Goal: Information Seeking & Learning: Find specific fact

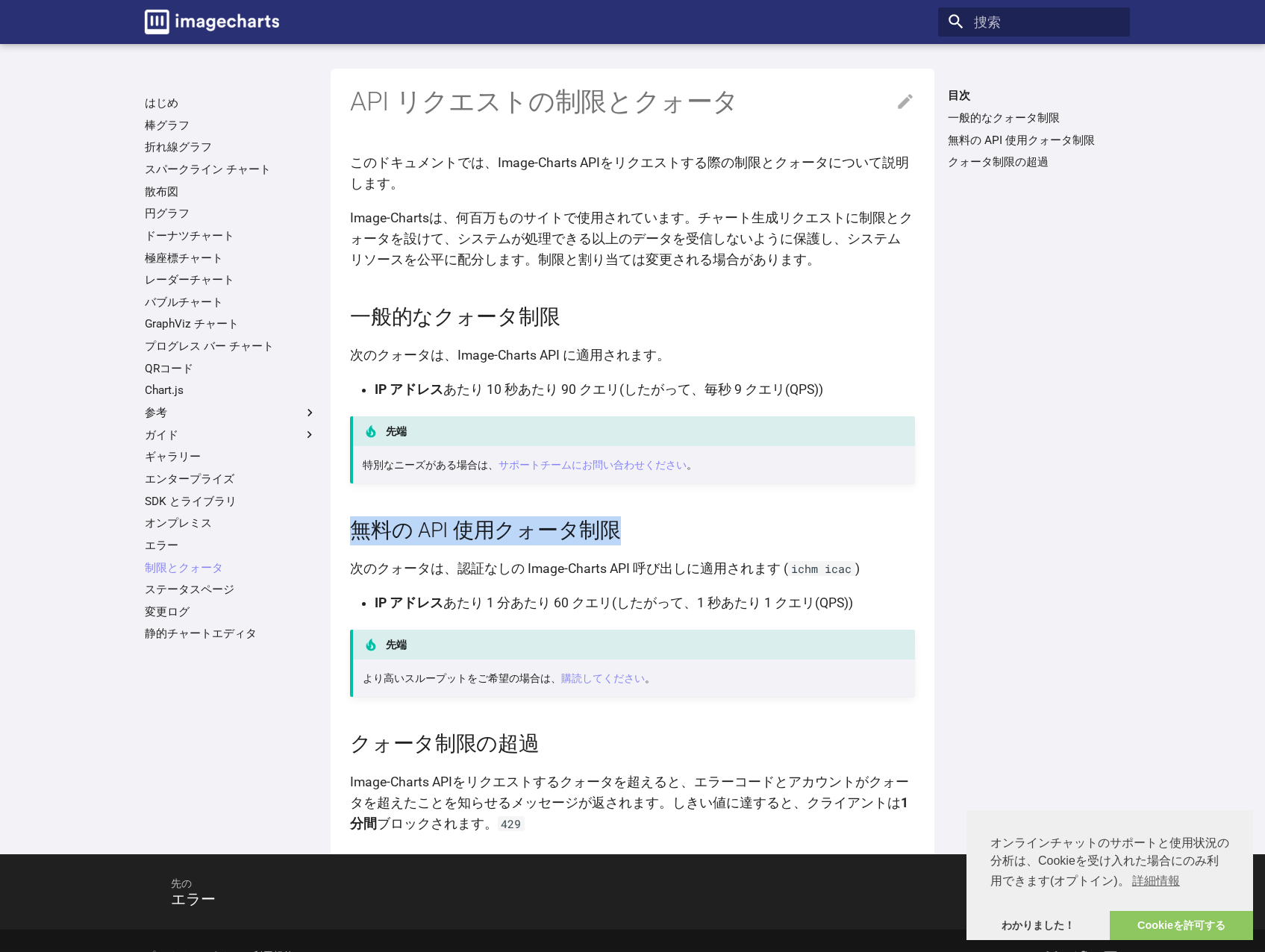
drag, startPoint x: 338, startPoint y: 535, endPoint x: 699, endPoint y: 533, distance: 361.0
click at [699, 533] on div "API リクエストの制限とクォータ このドキュメントでは、Image-Charts APIをリクエストする際の制限とクォータについて説明します。 Image-…" at bounding box center [632, 461] width 605 height 786
click at [784, 581] on article "API リクエストの制限とクォータ このドキュメントでは、Image-Charts APIをリクエストする際の制限とクォータについて説明します。 Image-…" at bounding box center [632, 451] width 565 height 766
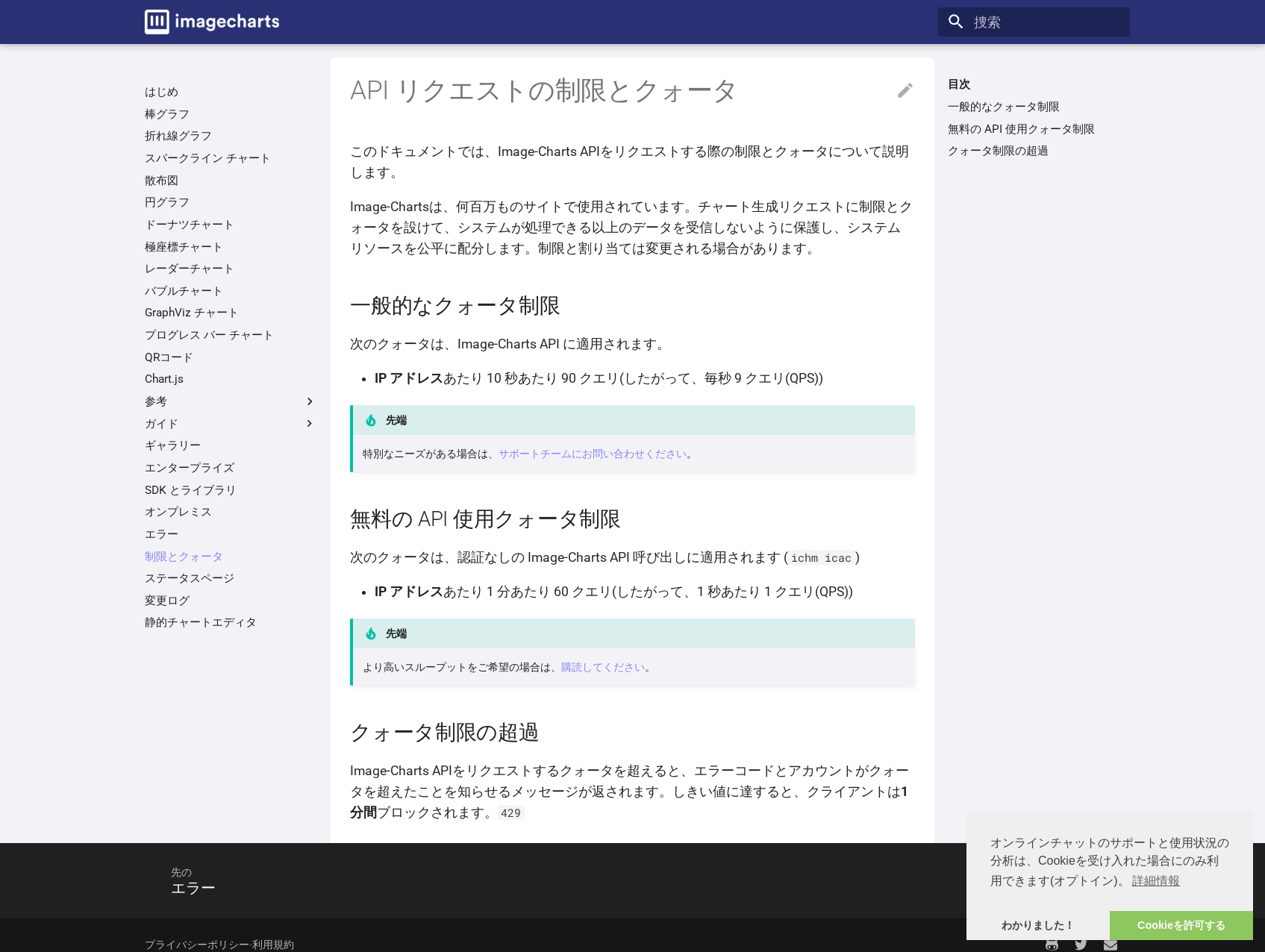
scroll to position [30, 0]
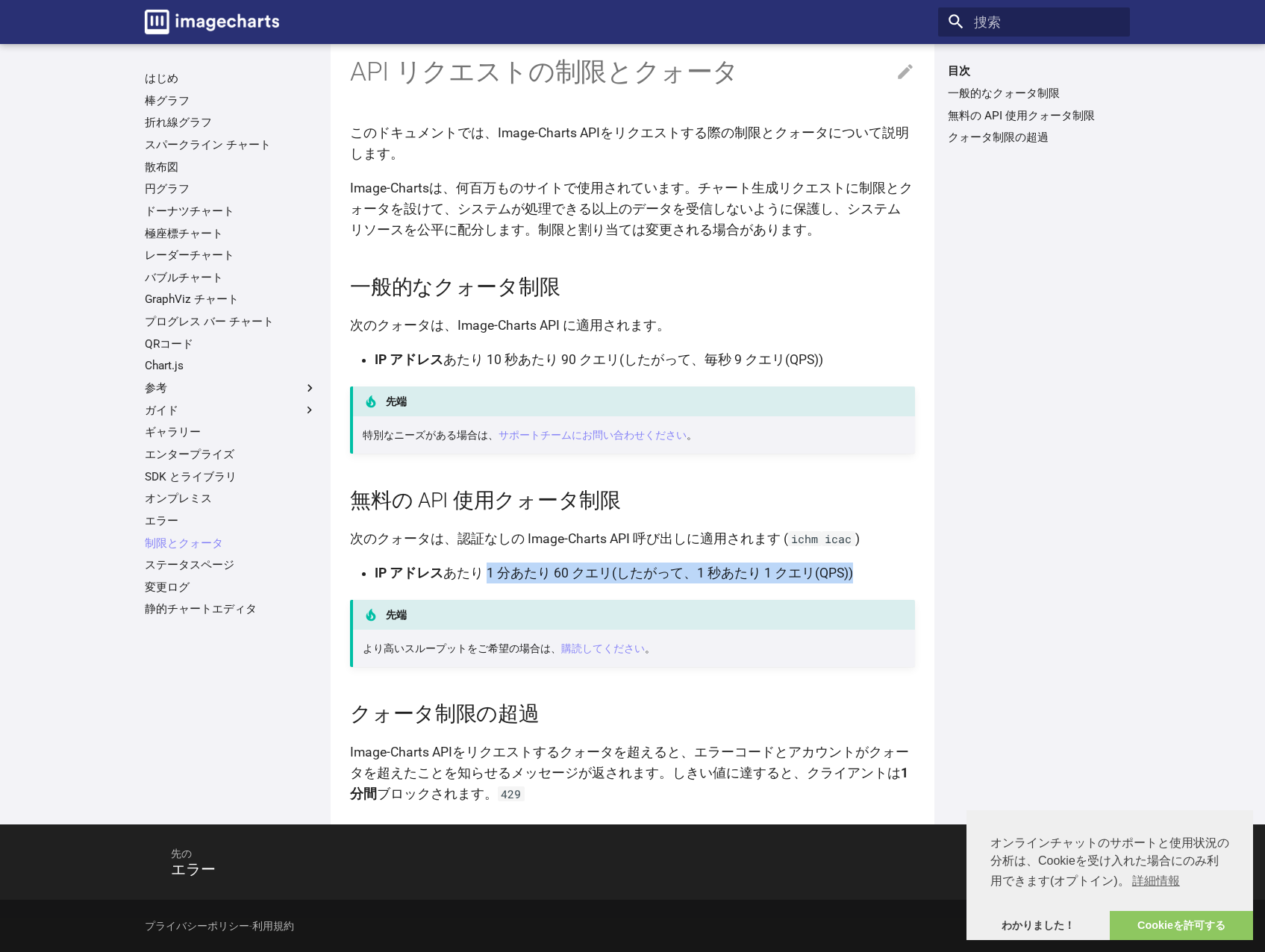
drag, startPoint x: 485, startPoint y: 576, endPoint x: 861, endPoint y: 576, distance: 376.0
click at [861, 576] on li "IP アドレス あたり 1 分あたり 60 クエリ(したがって、1 秒あたり 1 クエリ(QPS))" at bounding box center [645, 573] width 540 height 21
click at [513, 605] on p "先端" at bounding box center [632, 615] width 565 height 30
